Goal: Information Seeking & Learning: Learn about a topic

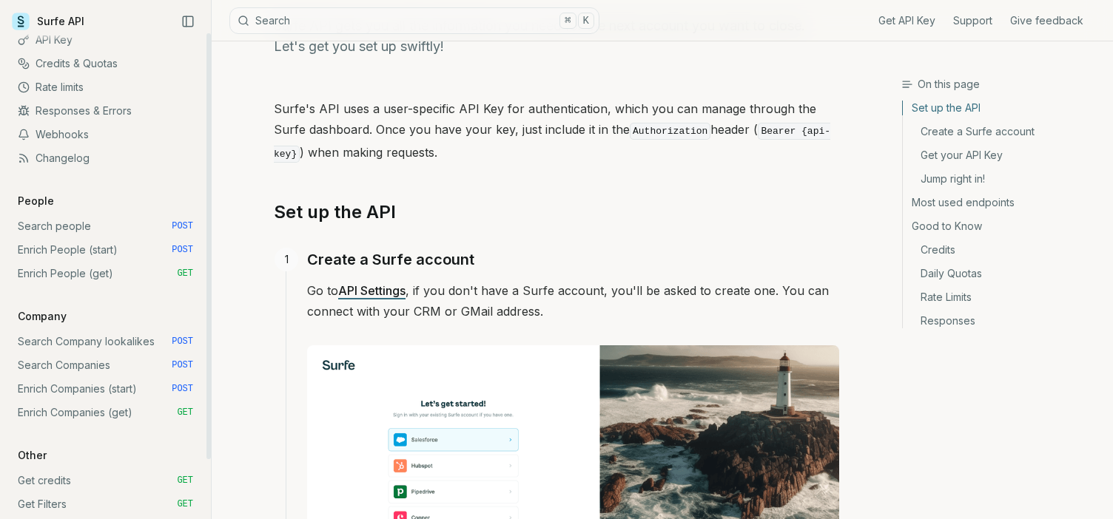
scroll to position [70, 0]
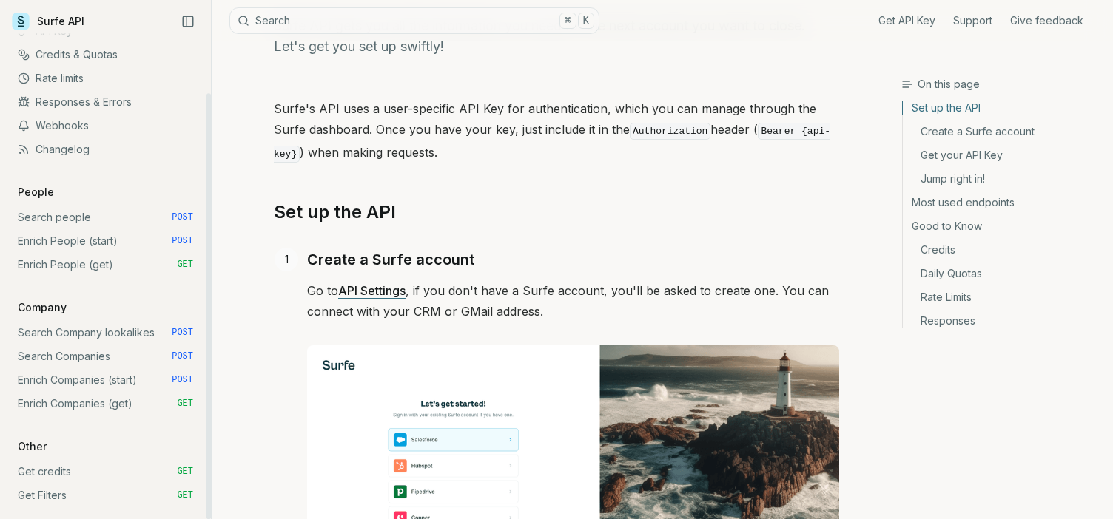
click at [84, 215] on link "Search people POST" at bounding box center [105, 218] width 187 height 24
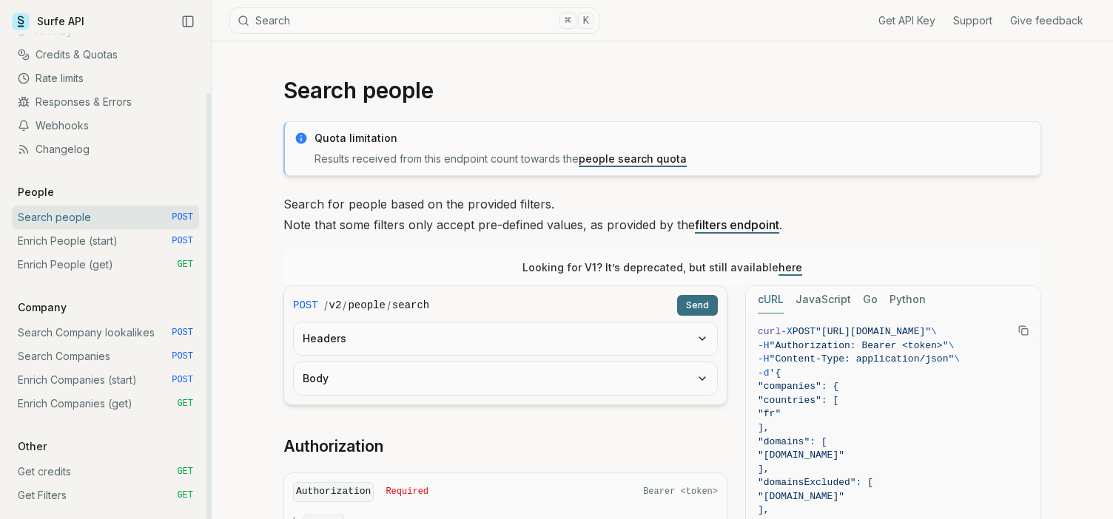
click at [133, 241] on link "Enrich People (start) POST" at bounding box center [105, 241] width 187 height 24
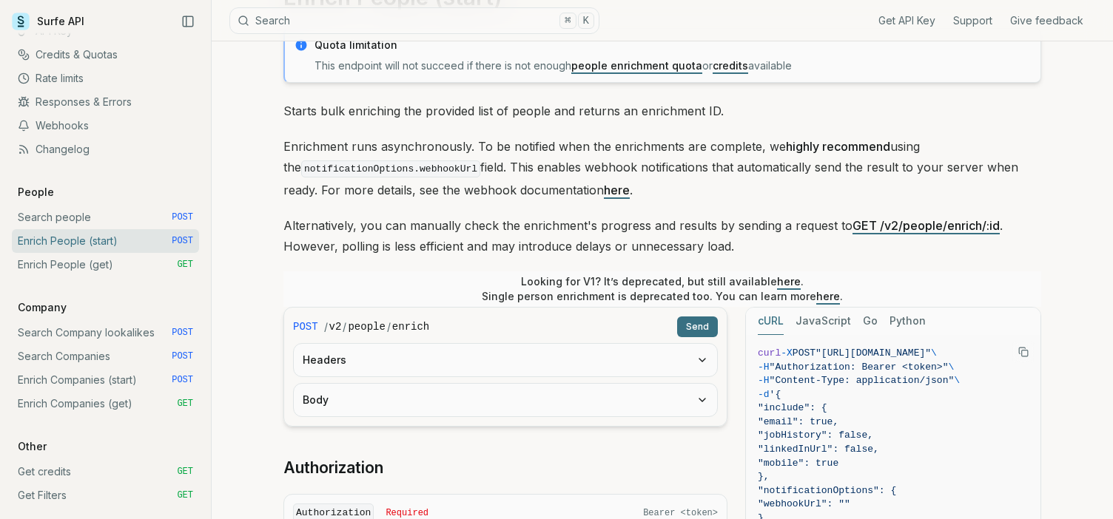
scroll to position [124, 0]
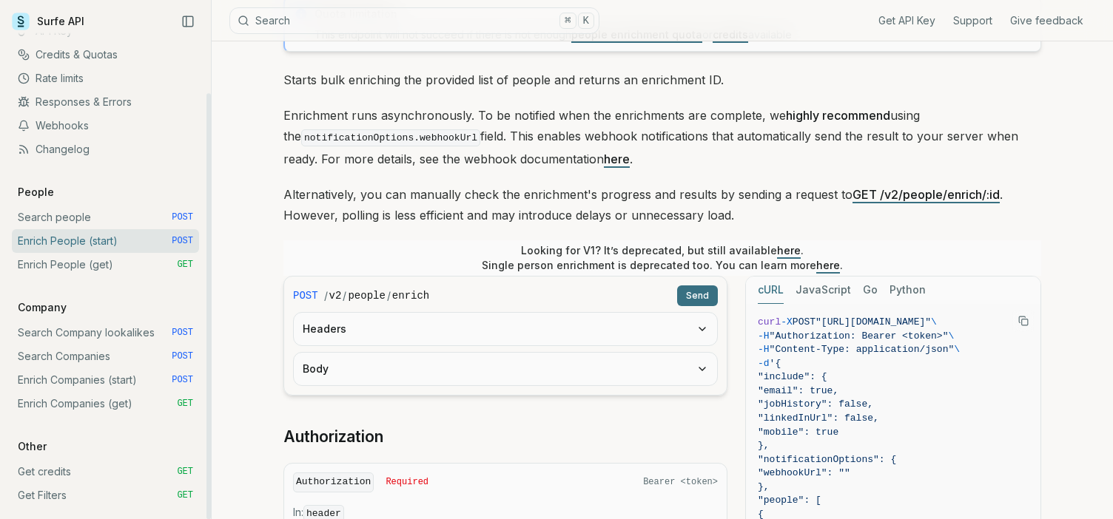
click at [101, 337] on link "Search Company lookalikes POST" at bounding box center [105, 333] width 187 height 24
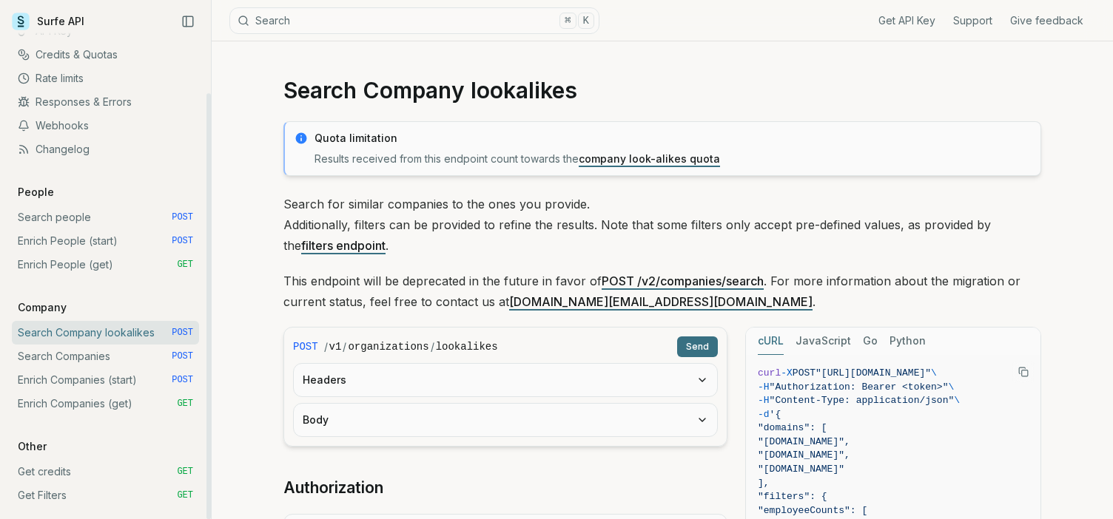
click at [106, 378] on link "Enrich Companies (start) POST" at bounding box center [105, 381] width 187 height 24
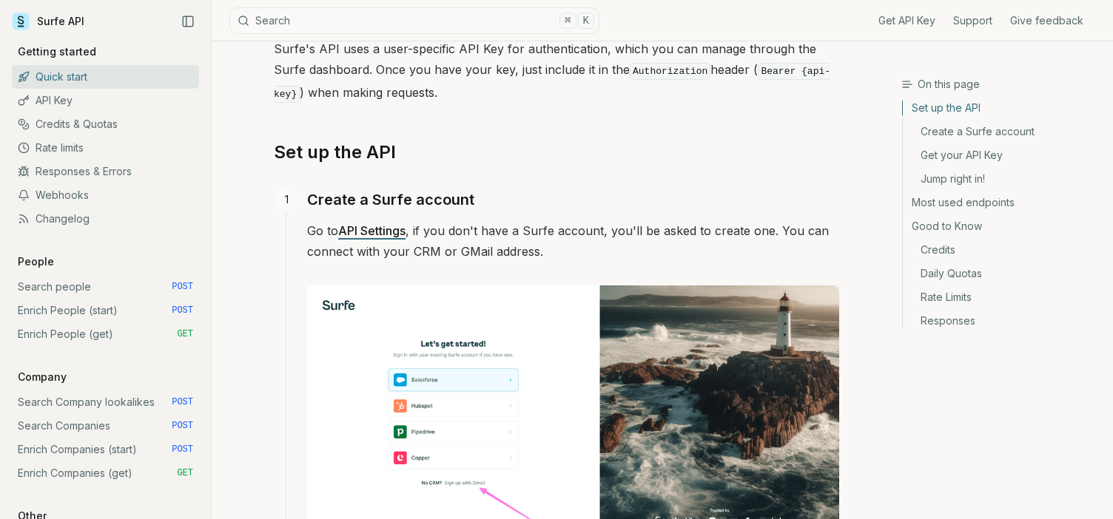
scroll to position [176, 0]
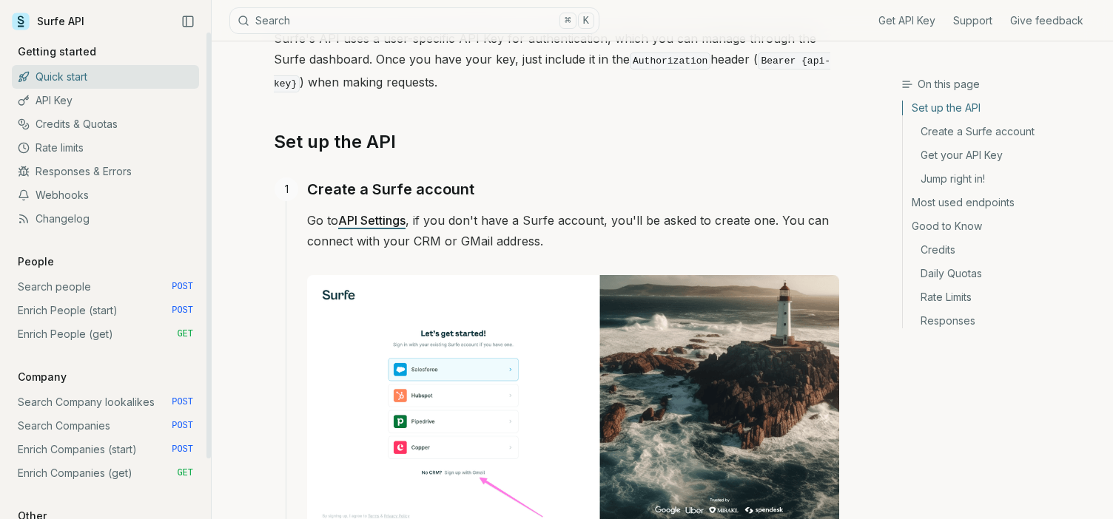
click at [114, 101] on link "API Key" at bounding box center [105, 101] width 187 height 24
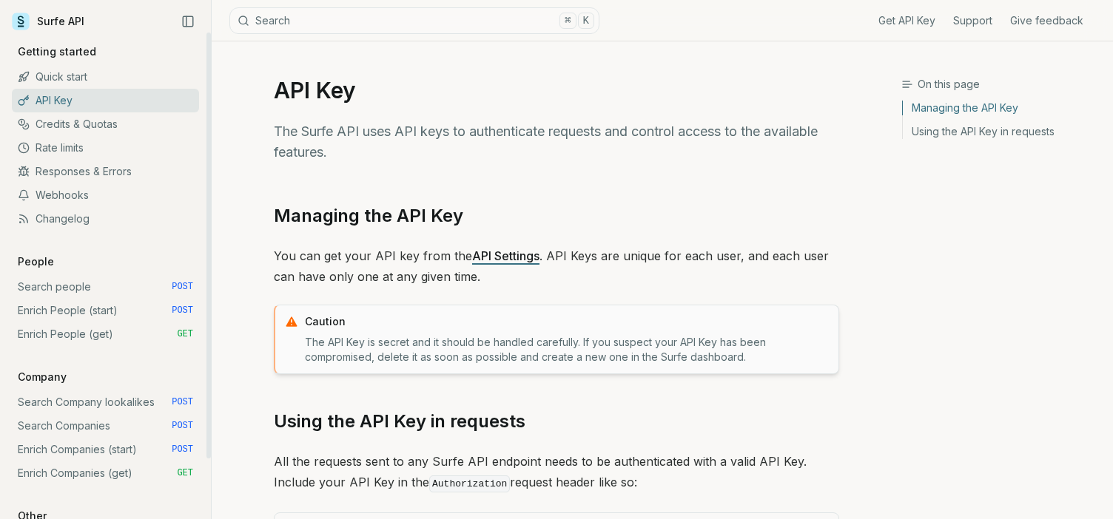
click at [121, 124] on link "Credits & Quotas" at bounding box center [105, 124] width 187 height 24
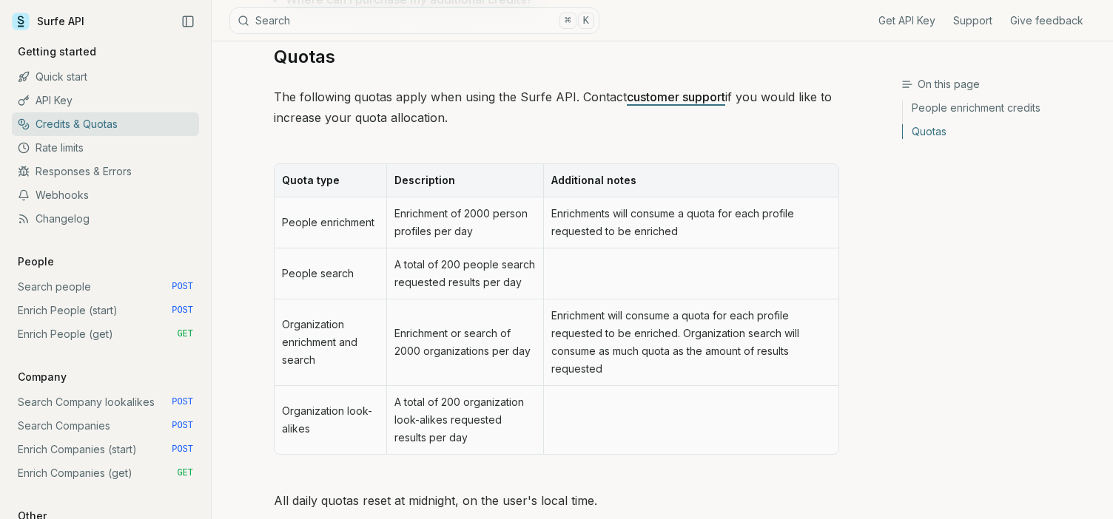
scroll to position [664, 0]
drag, startPoint x: 454, startPoint y: 215, endPoint x: 505, endPoint y: 224, distance: 51.8
click at [507, 226] on td "Enrichment of 2000 person profiles per day" at bounding box center [464, 221] width 157 height 51
click at [505, 224] on td "Enrichment of 2000 person profiles per day" at bounding box center [464, 221] width 157 height 51
drag, startPoint x: 445, startPoint y: 260, endPoint x: 497, endPoint y: 259, distance: 51.8
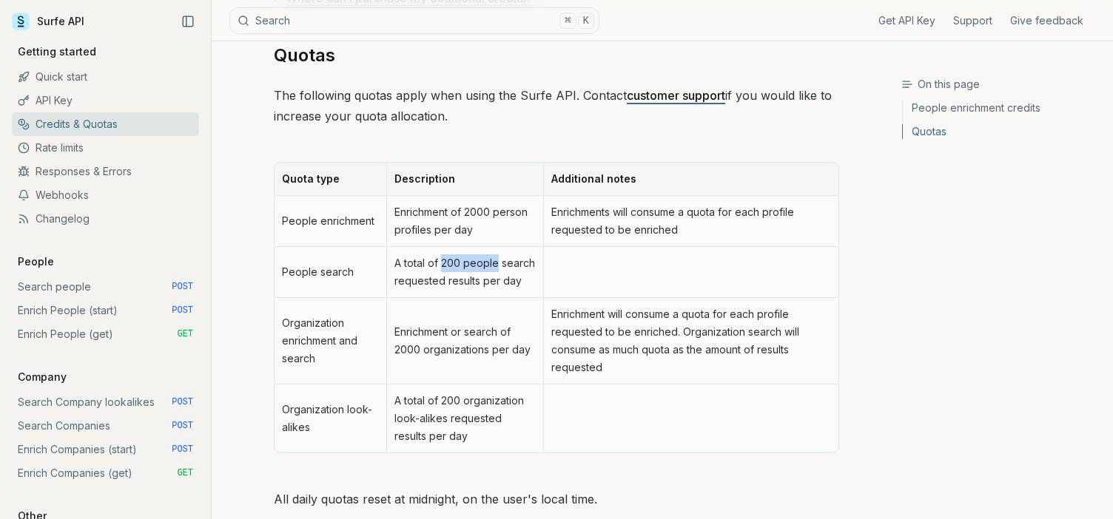
click at [499, 260] on td "A total of 200 people search requested results per day" at bounding box center [464, 272] width 157 height 51
click at [497, 259] on td "A total of 200 people search requested results per day" at bounding box center [464, 272] width 157 height 51
drag, startPoint x: 395, startPoint y: 349, endPoint x: 426, endPoint y: 349, distance: 30.3
click at [426, 349] on td "Enrichment or search of 2000 organizations per day" at bounding box center [464, 341] width 157 height 87
click at [443, 407] on td "A total of 200 organization look-alikes requested results per day" at bounding box center [464, 419] width 157 height 68
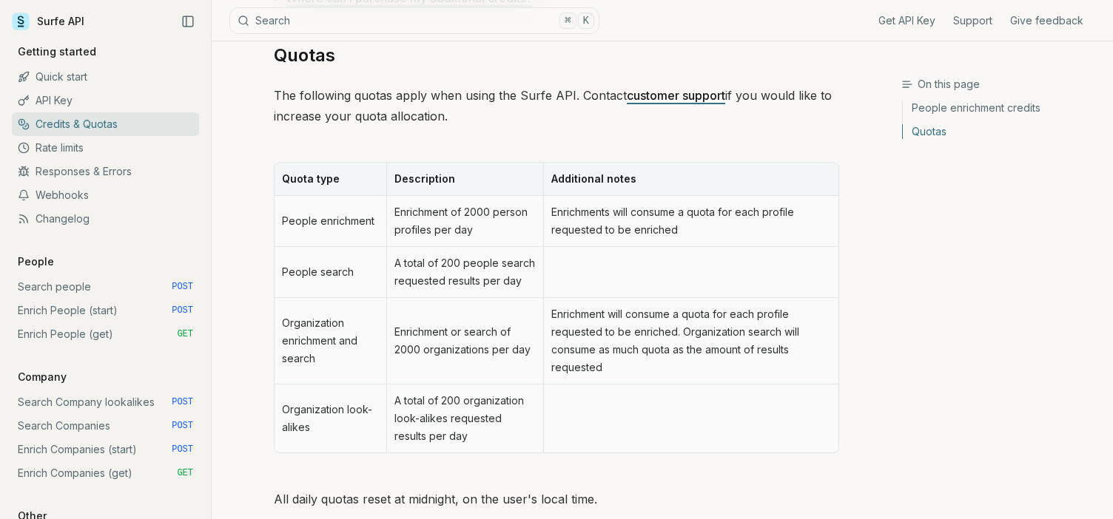
scroll to position [769, 0]
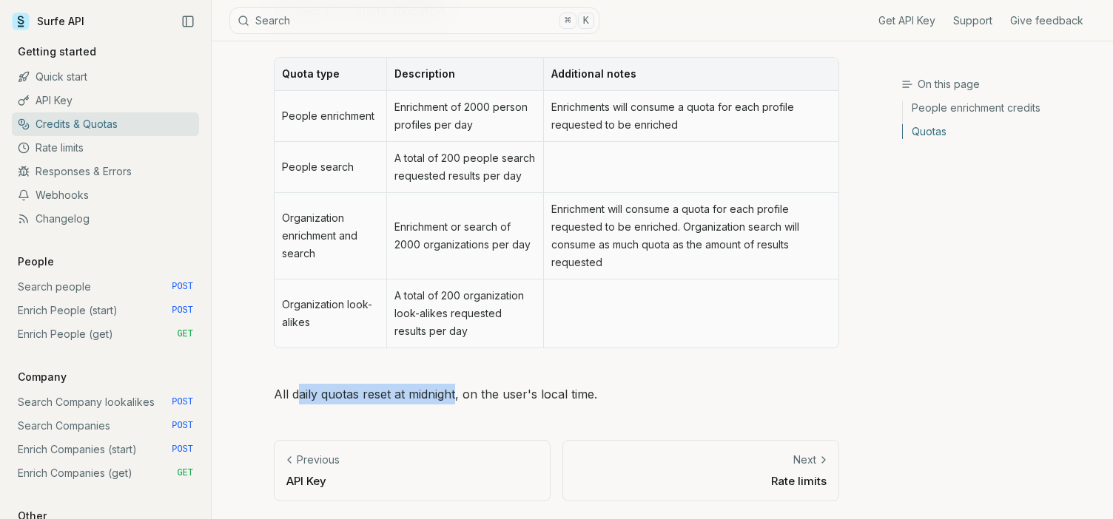
drag, startPoint x: 299, startPoint y: 400, endPoint x: 452, endPoint y: 399, distance: 153.2
click at [454, 399] on p "All daily quotas reset at midnight, on the user's local time." at bounding box center [556, 394] width 565 height 21
click at [452, 399] on p "All daily quotas reset at midnight, on the user's local time." at bounding box center [556, 394] width 565 height 21
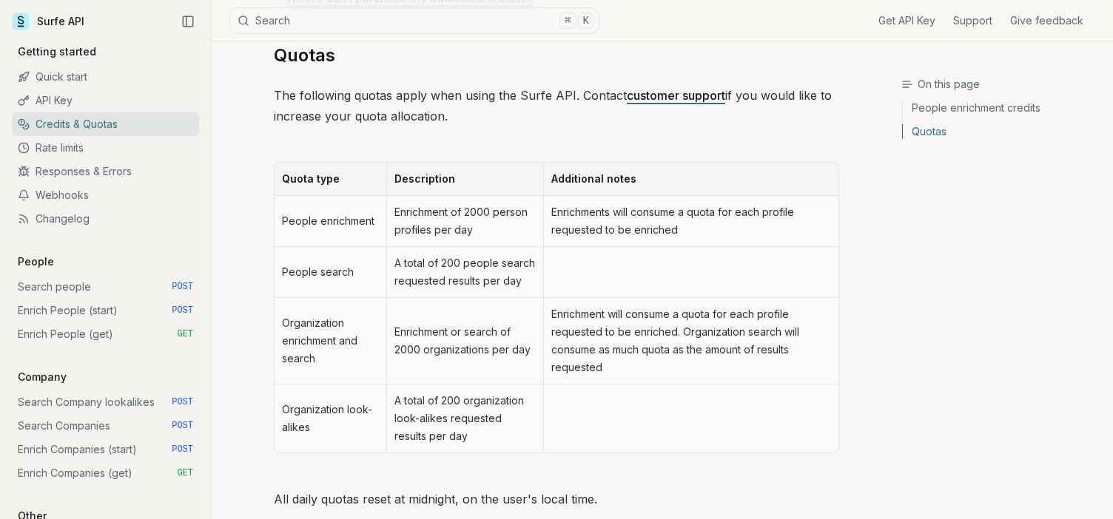
scroll to position [665, 0]
